Goal: Use online tool/utility: Use online tool/utility

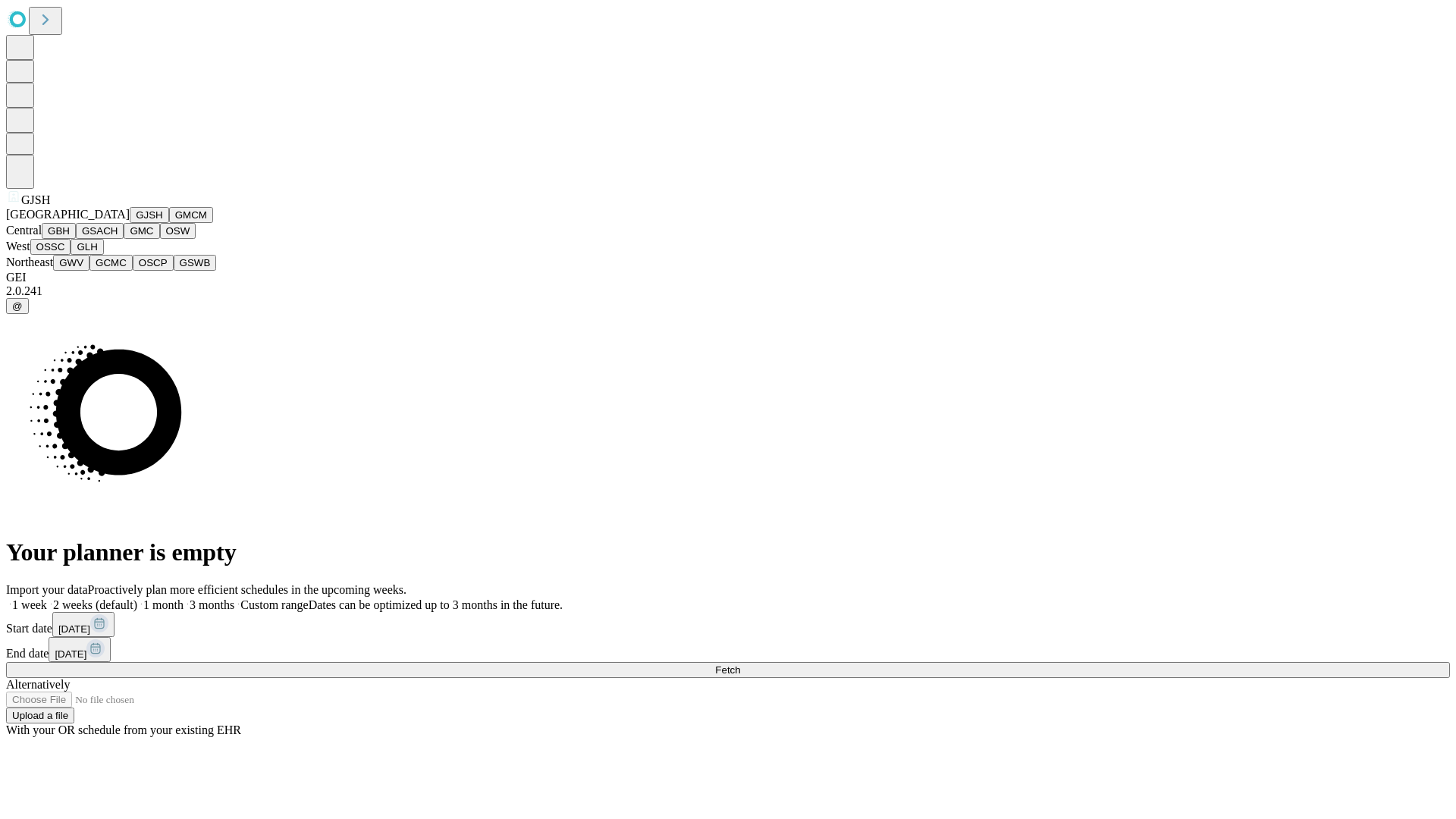
click at [130, 223] on button "GJSH" at bounding box center [150, 215] width 39 height 16
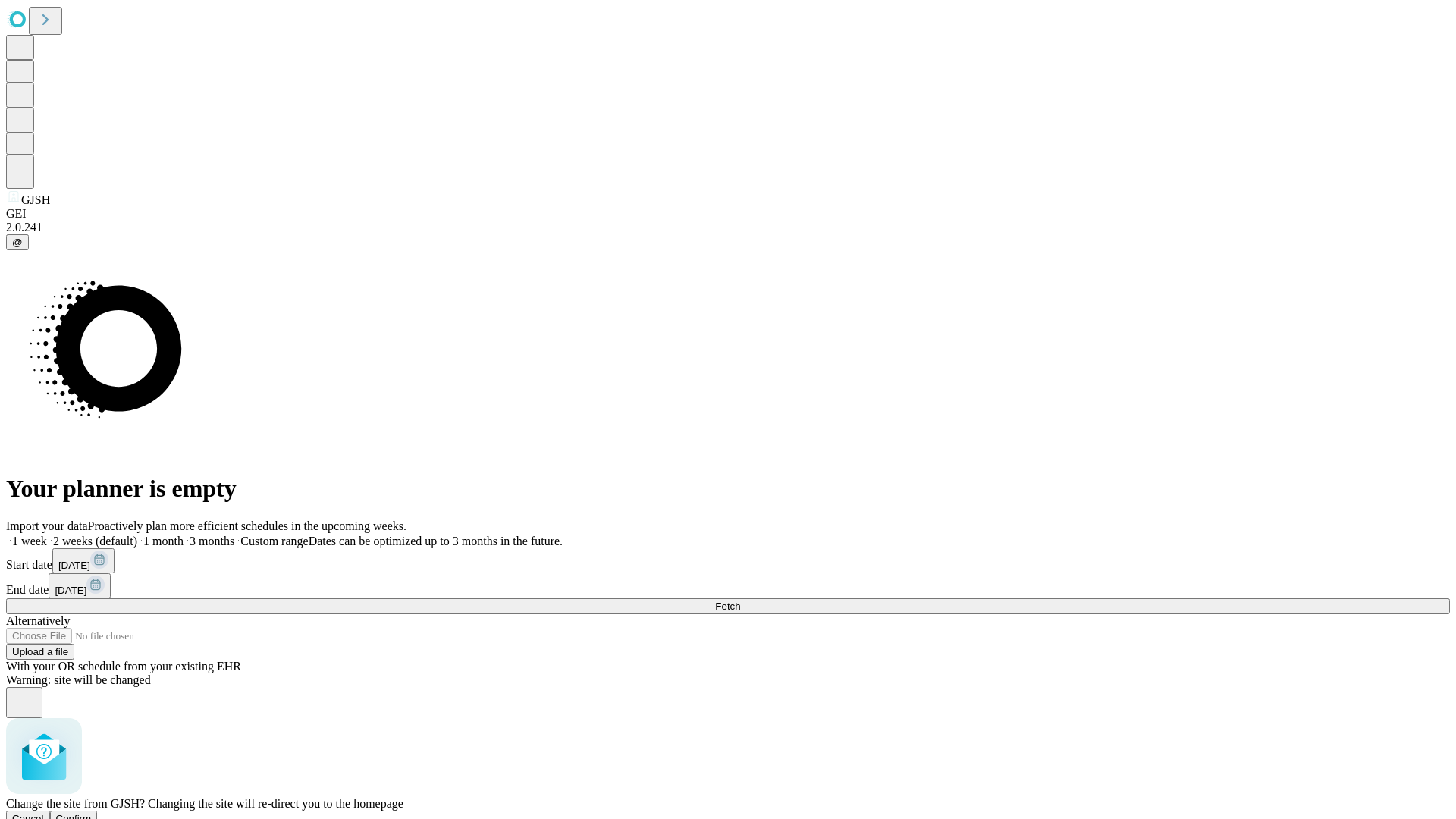
click at [91, 813] on span "Confirm" at bounding box center [73, 819] width 35 height 11
click at [47, 534] on label "1 week" at bounding box center [27, 541] width 41 height 13
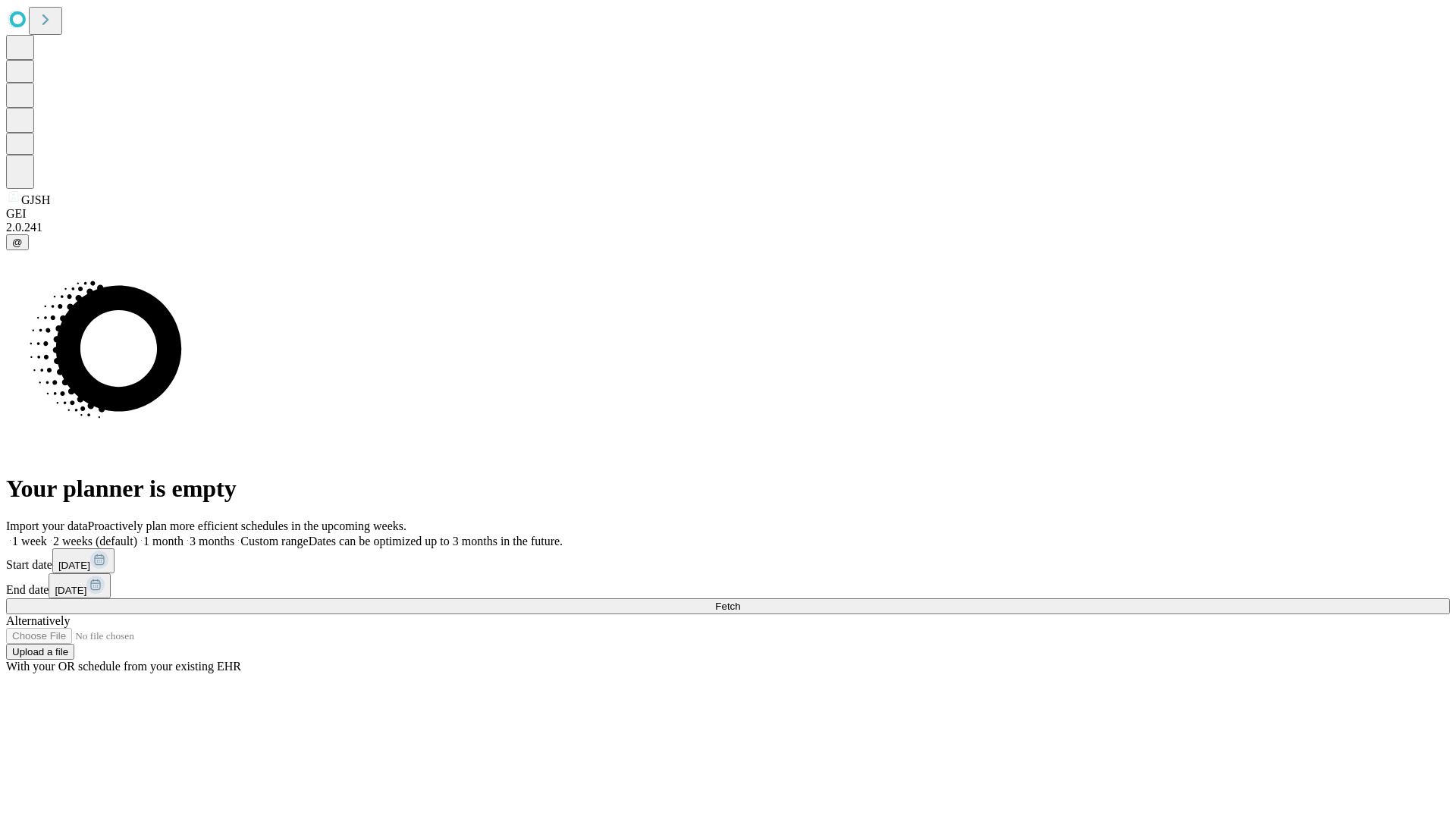
click at [740, 601] on span "Fetch" at bounding box center [727, 606] width 25 height 11
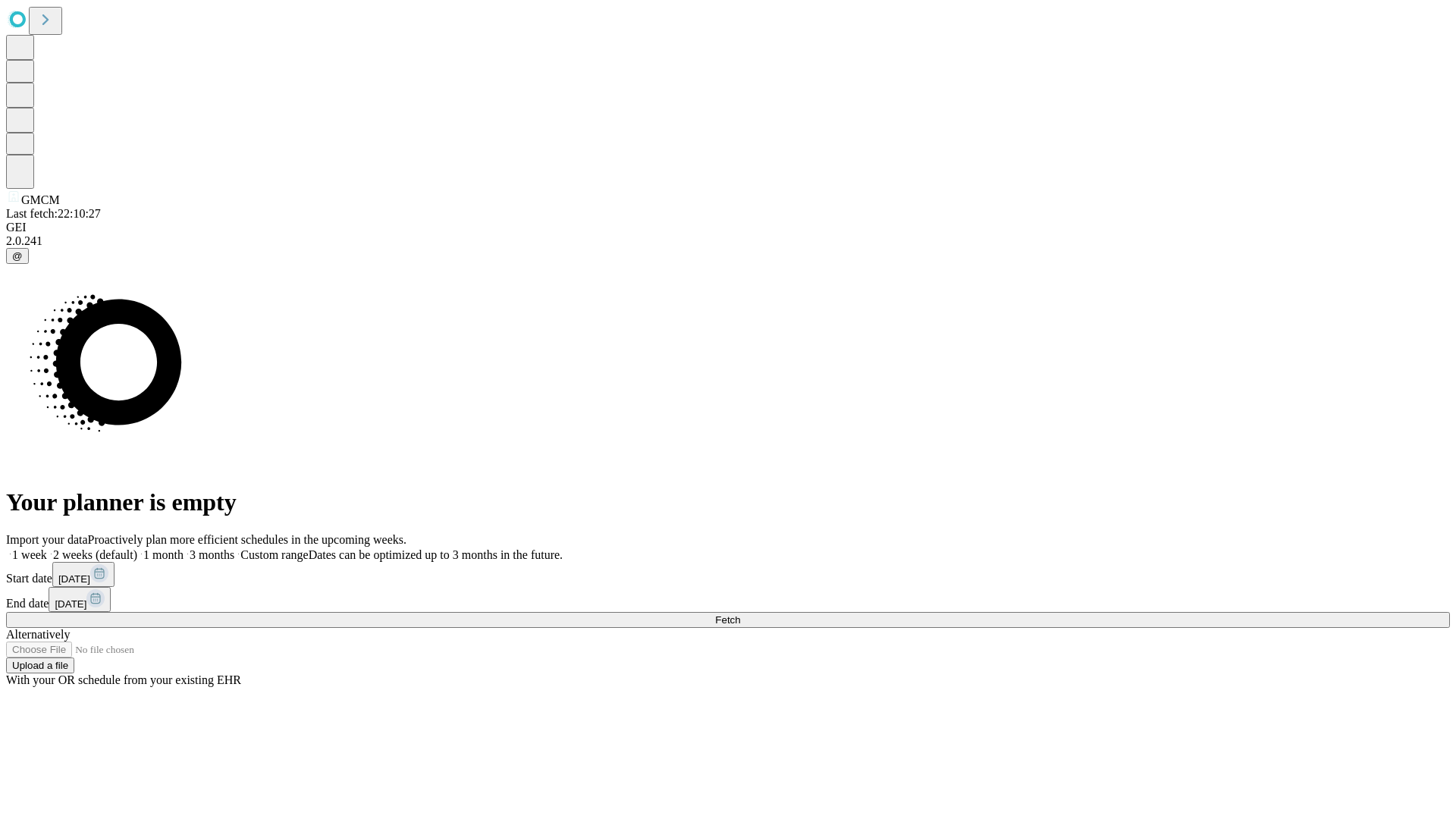
click at [47, 549] on label "1 week" at bounding box center [27, 555] width 41 height 13
click at [740, 614] on span "Fetch" at bounding box center [727, 620] width 25 height 11
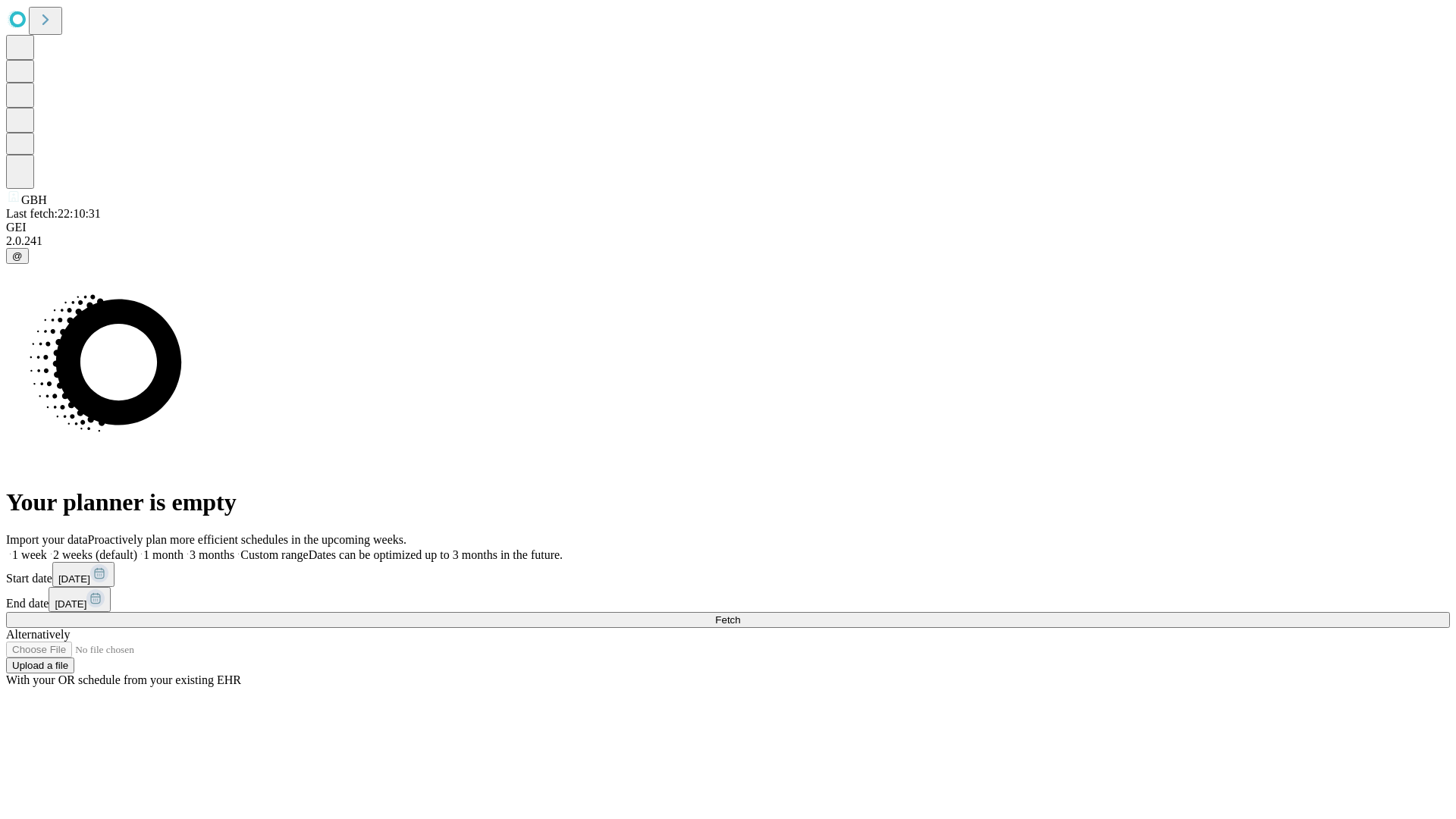
click at [740, 614] on span "Fetch" at bounding box center [727, 620] width 25 height 11
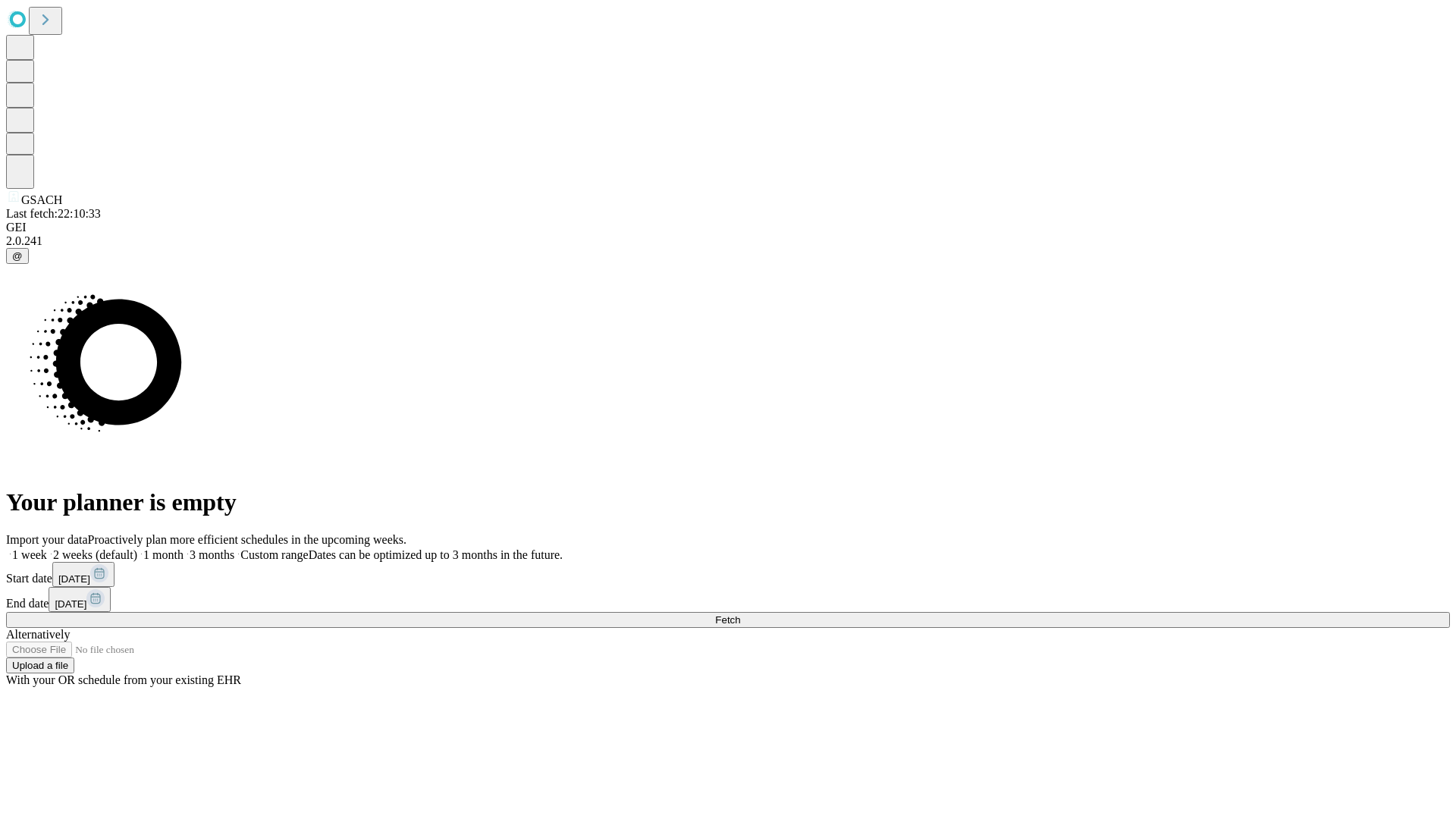
click at [47, 549] on label "1 week" at bounding box center [27, 555] width 41 height 13
click at [740, 614] on span "Fetch" at bounding box center [727, 620] width 25 height 11
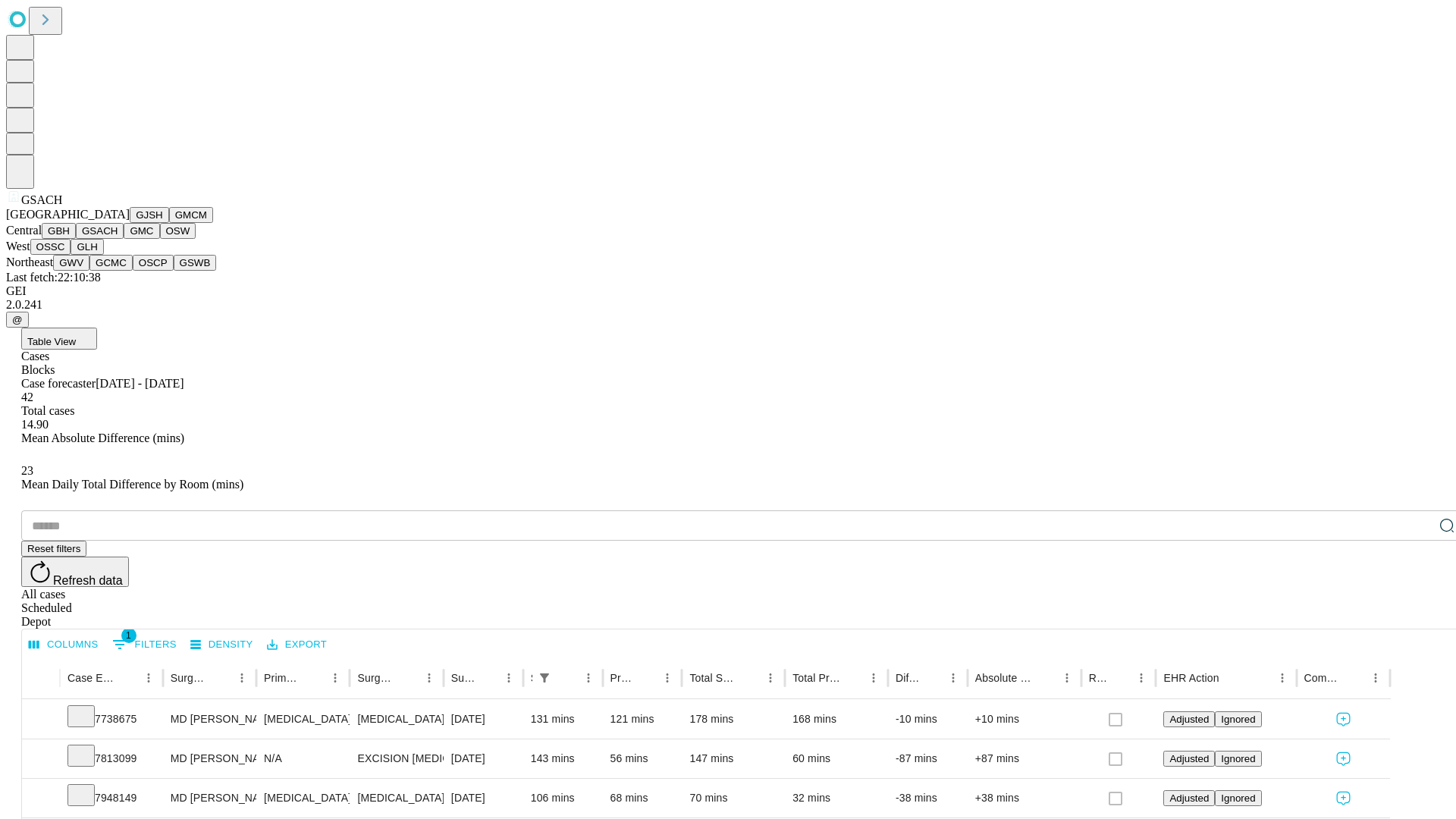
click at [124, 239] on button "GMC" at bounding box center [141, 231] width 35 height 16
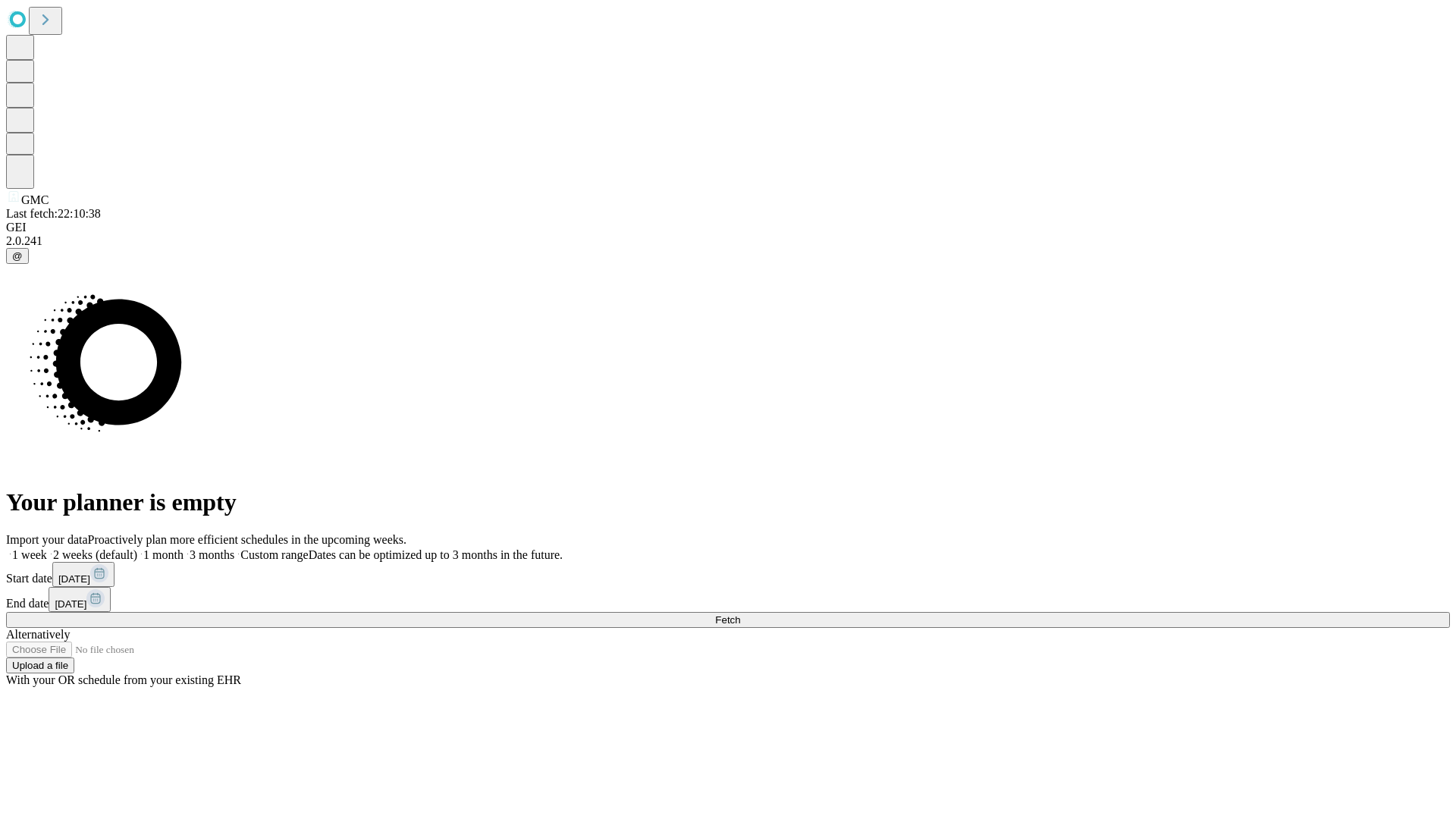
click at [47, 549] on label "1 week" at bounding box center [27, 555] width 41 height 13
click at [740, 614] on span "Fetch" at bounding box center [727, 620] width 25 height 11
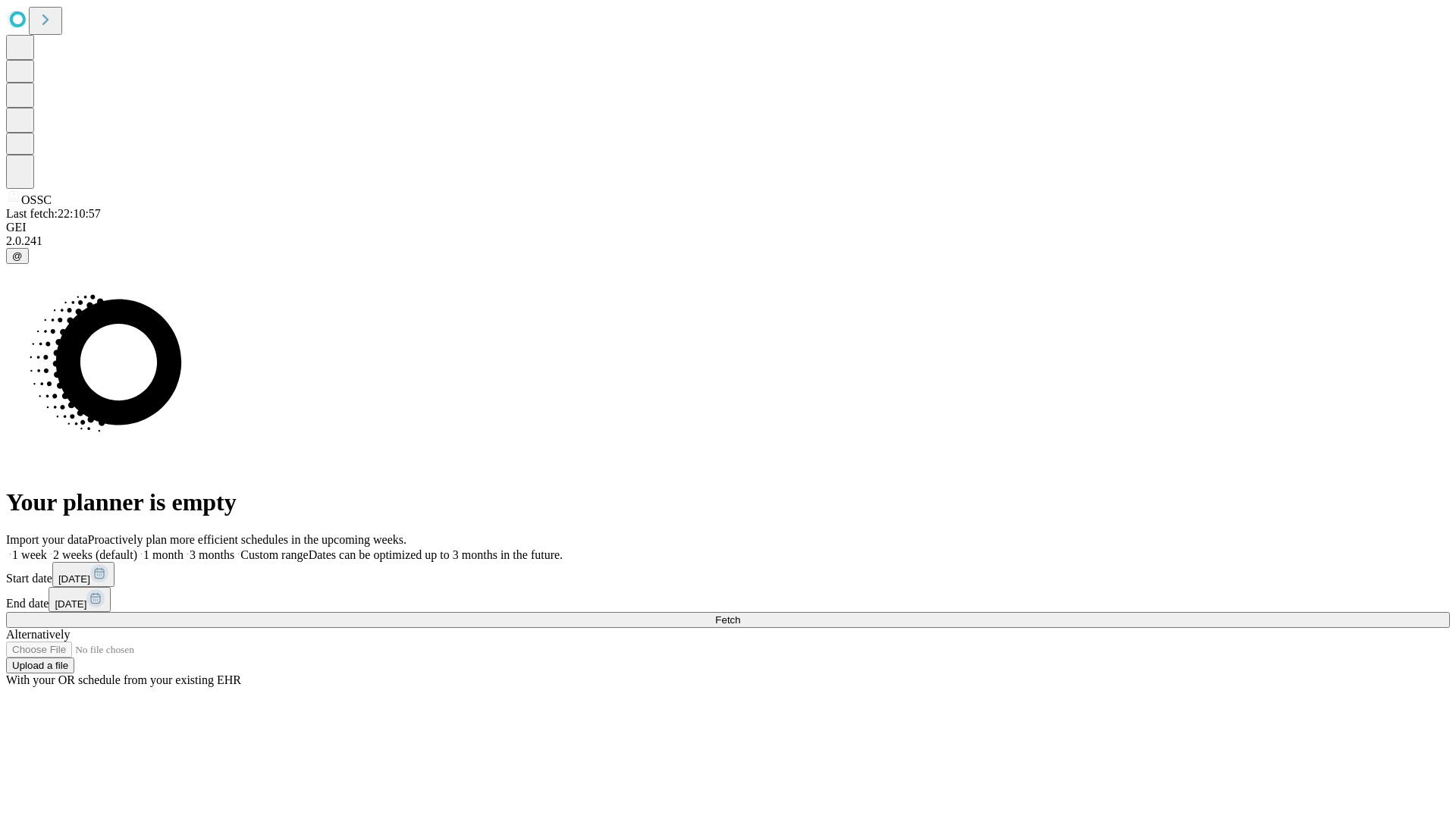
click at [47, 549] on label "1 week" at bounding box center [27, 555] width 41 height 13
click at [740, 614] on span "Fetch" at bounding box center [727, 620] width 25 height 11
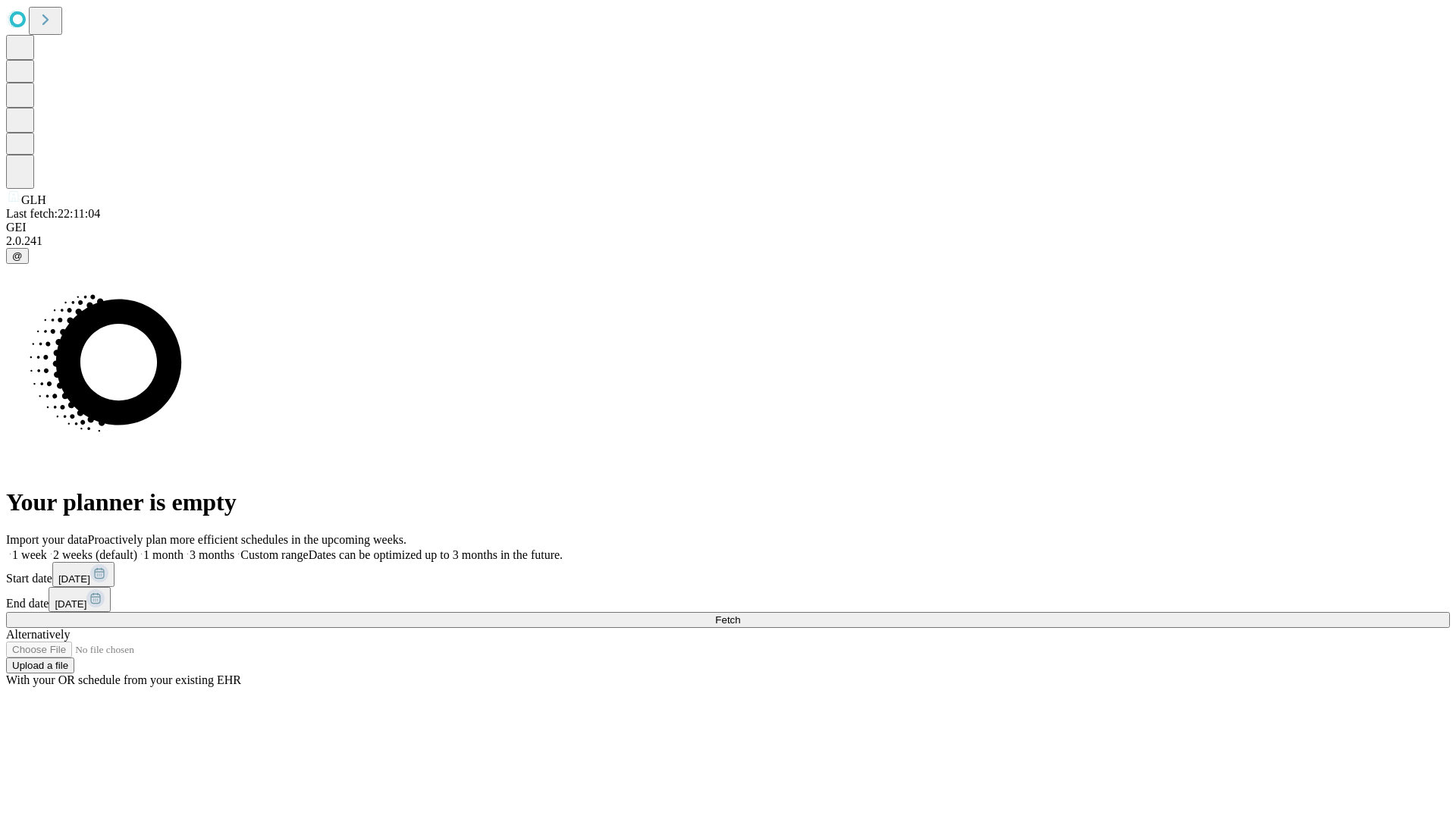
click at [47, 549] on label "1 week" at bounding box center [27, 555] width 41 height 13
click at [740, 614] on span "Fetch" at bounding box center [727, 620] width 25 height 11
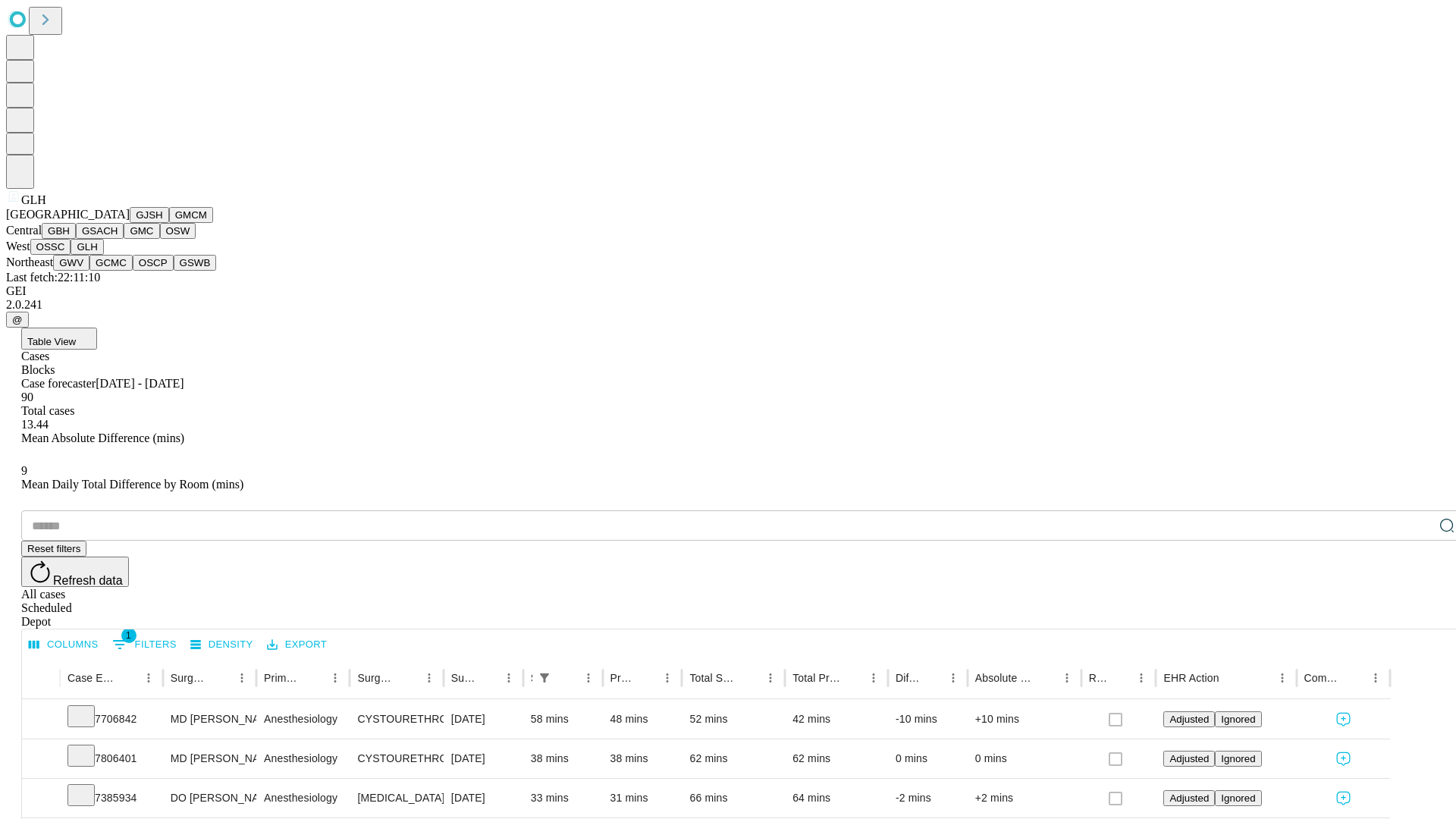
click at [90, 271] on button "GWV" at bounding box center [71, 262] width 36 height 16
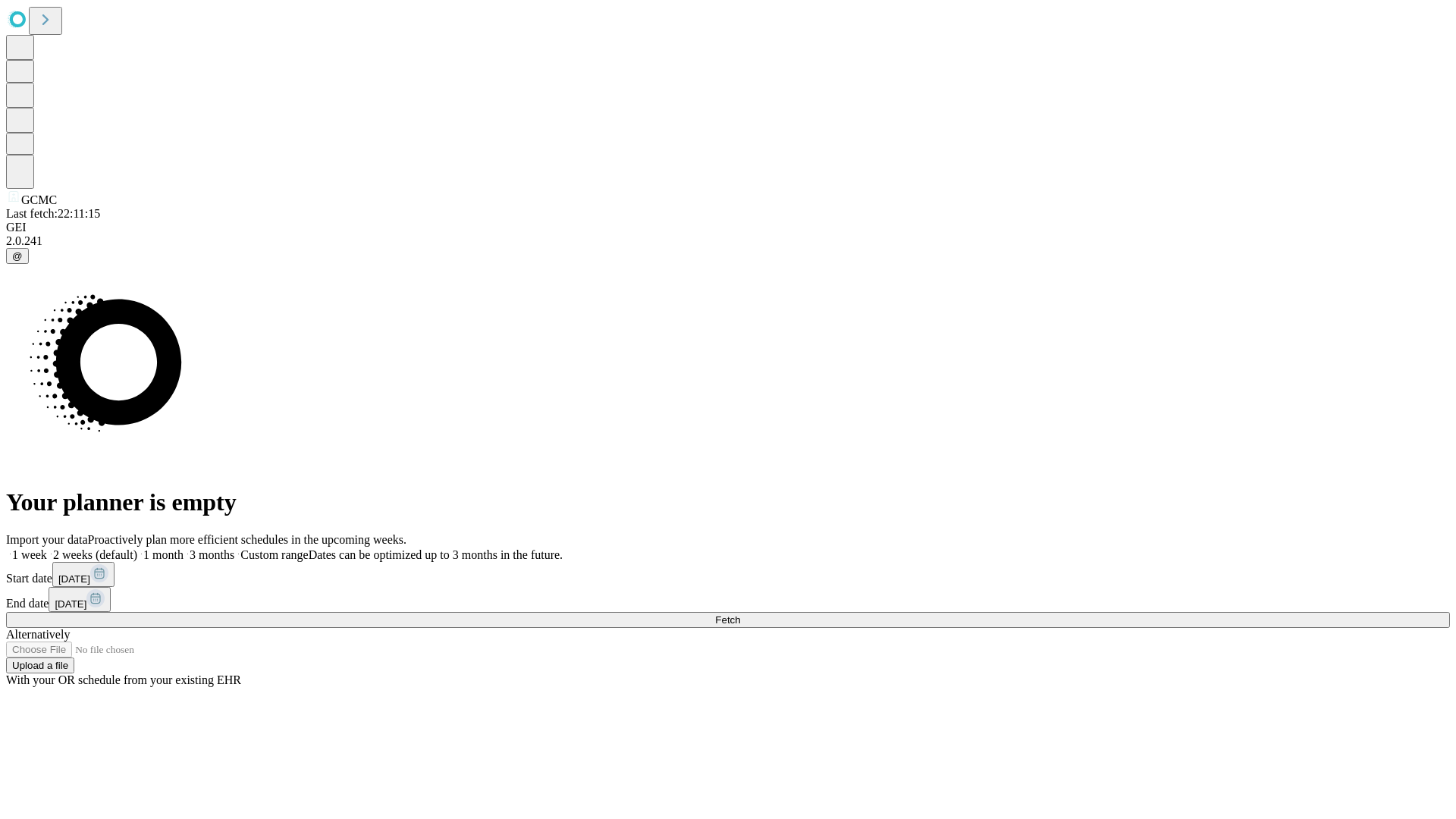
click at [47, 549] on label "1 week" at bounding box center [27, 555] width 41 height 13
click at [740, 614] on span "Fetch" at bounding box center [727, 620] width 25 height 11
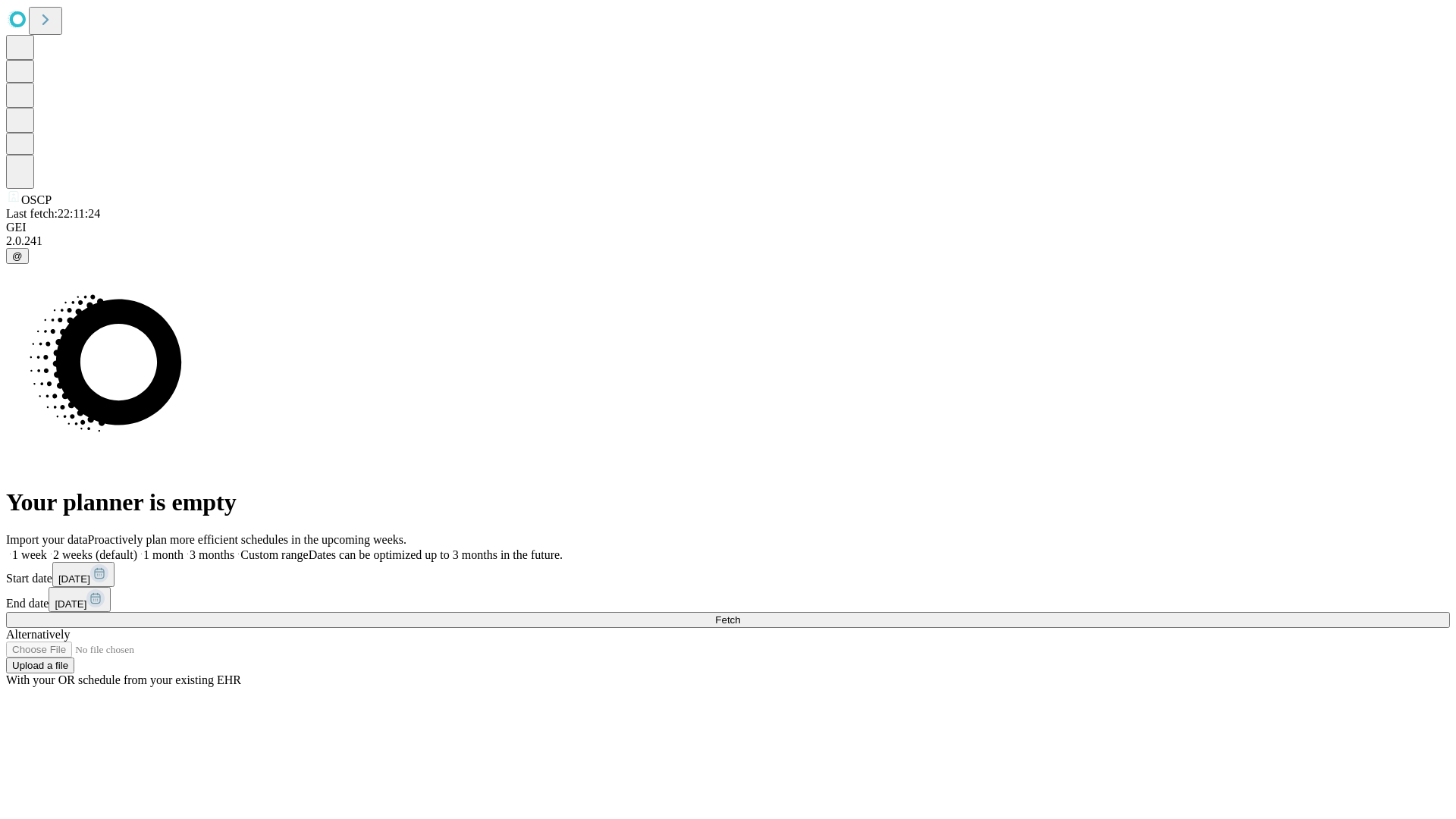
click at [740, 614] on span "Fetch" at bounding box center [727, 620] width 25 height 11
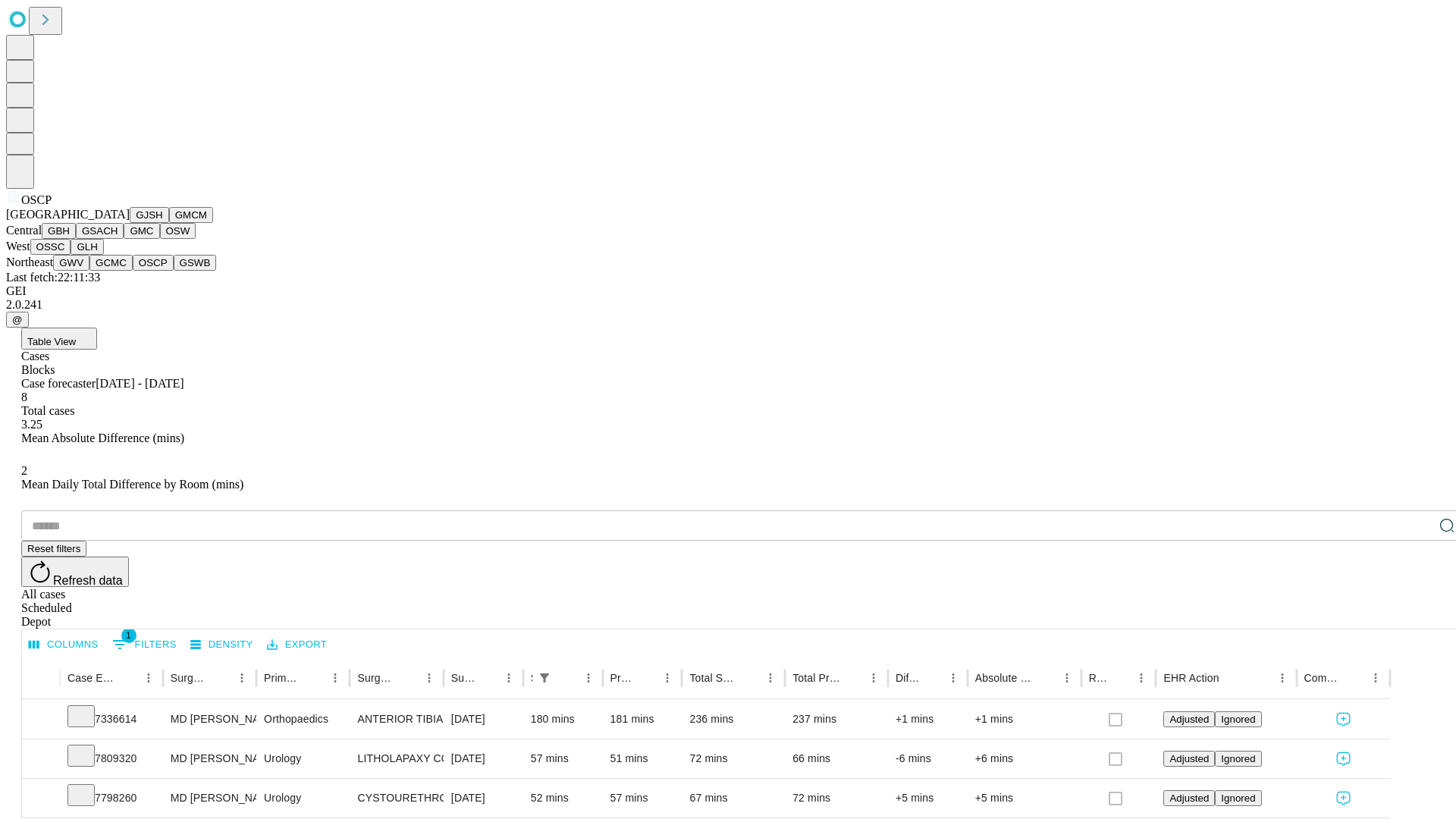
click at [173, 271] on button "GSWB" at bounding box center [195, 262] width 43 height 16
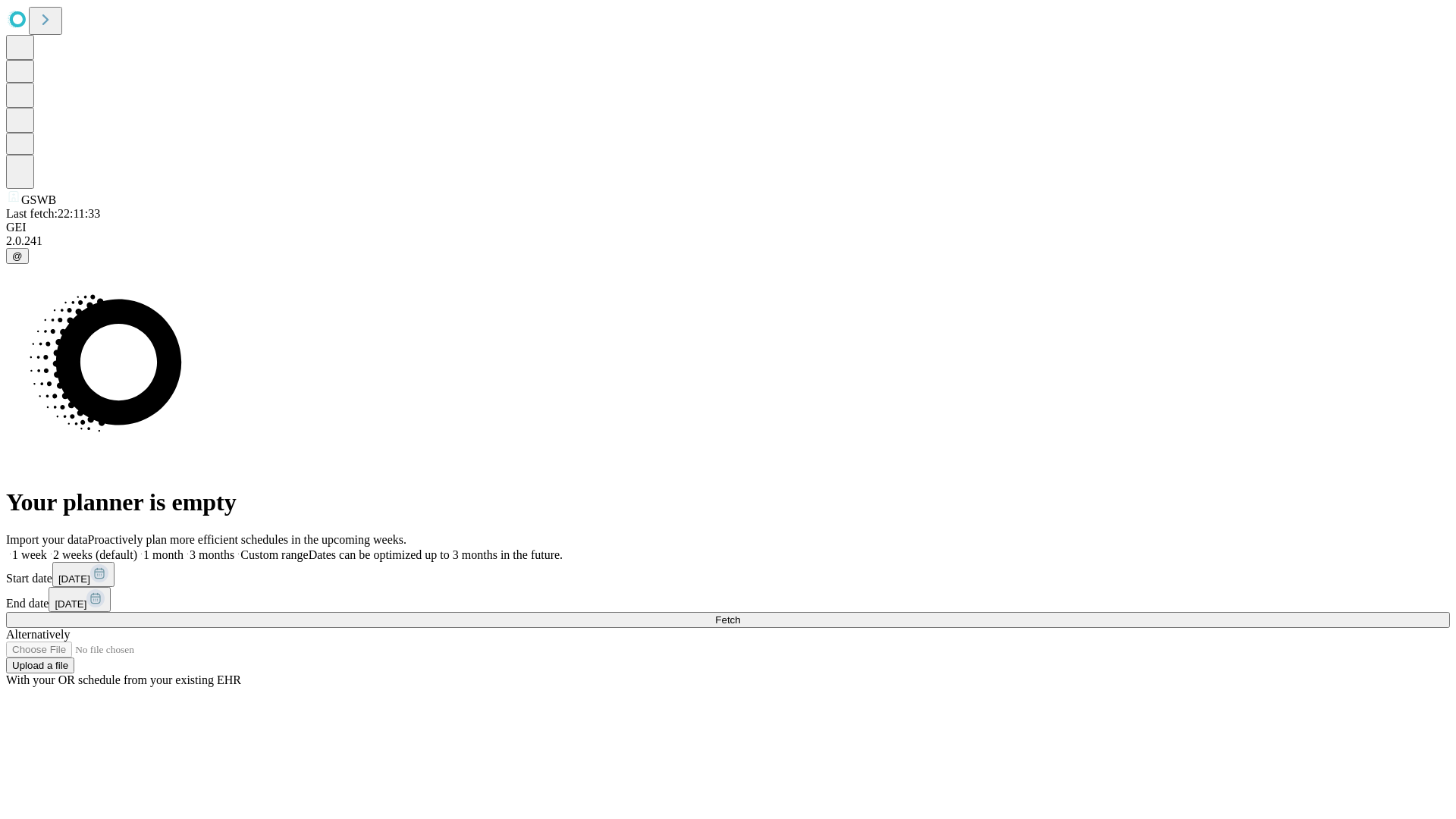
click at [740, 614] on span "Fetch" at bounding box center [727, 620] width 25 height 11
